Goal: Information Seeking & Learning: Learn about a topic

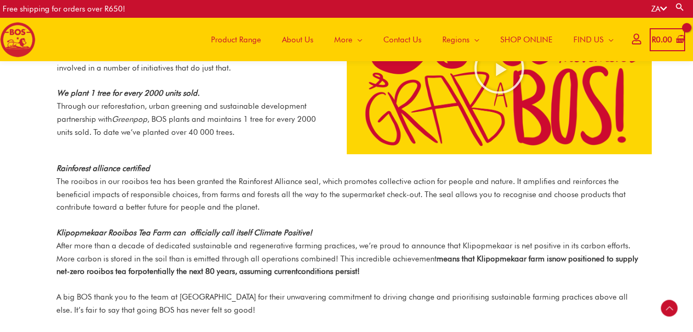
scroll to position [1153, 0]
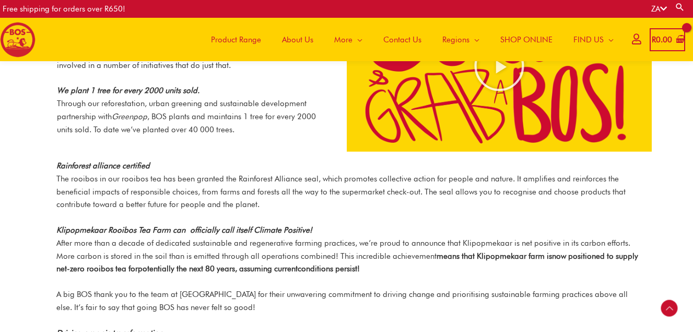
click at [463, 260] on p "Klipopmekaar Rooibos Tea Farm can officially call itself Climate Positive! Afte…" at bounding box center [349, 250] width 586 height 52
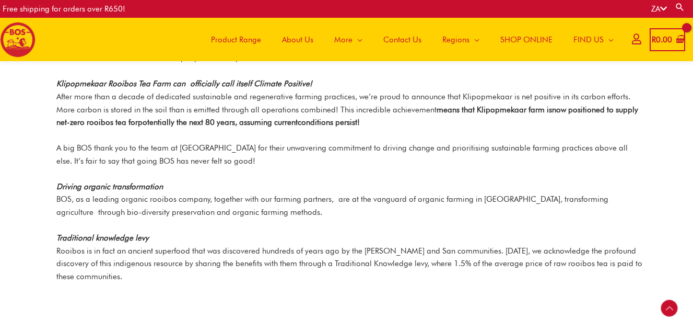
scroll to position [1314, 0]
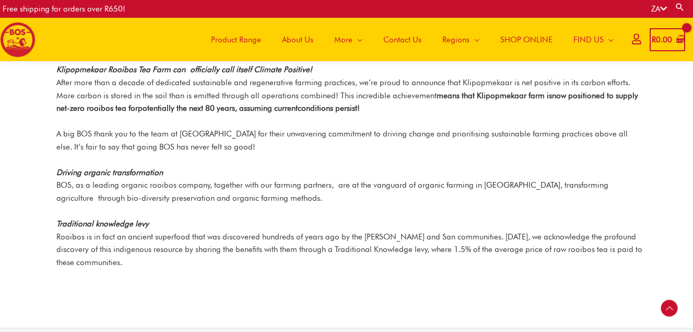
drag, startPoint x: 601, startPoint y: 1, endPoint x: 423, endPoint y: 186, distance: 256.8
click at [423, 186] on p "Driving organic transformation BOS, as a leading organic rooibos company, toget…" at bounding box center [349, 185] width 586 height 39
click at [309, 166] on p "Driving organic transformation BOS, as a leading organic rooibos company, toget…" at bounding box center [349, 185] width 586 height 39
drag, startPoint x: 309, startPoint y: 155, endPoint x: 241, endPoint y: 143, distance: 68.4
click at [241, 143] on div "Rainforest alliance certified The rooibos in our rooibos tea has been granted t…" at bounding box center [349, 151] width 586 height 304
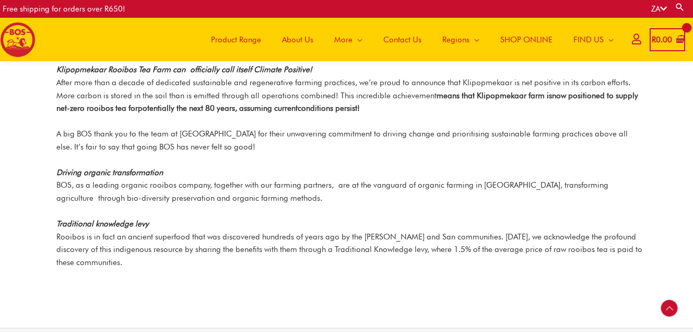
click at [94, 41] on div "Main Menu Product Range About Us More Menu Toggle The Magic of Rooibos Make it …" at bounding box center [346, 39] width 693 height 43
drag, startPoint x: 296, startPoint y: 160, endPoint x: 598, endPoint y: 261, distance: 318.3
click at [598, 261] on div "Rainforest alliance certified The rooibos in our rooibos tea has been granted t…" at bounding box center [349, 151] width 586 height 304
